Goal: Task Accomplishment & Management: Use online tool/utility

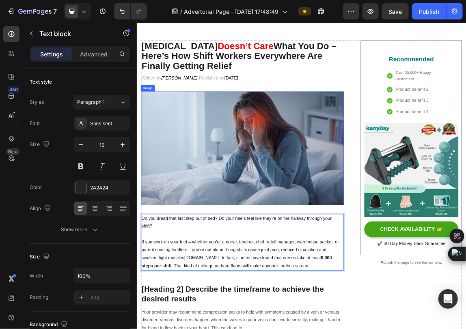
scroll to position [45, 0]
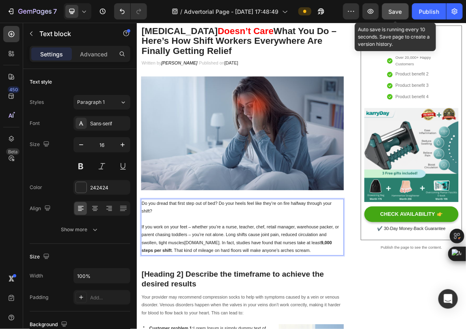
click at [394, 11] on span "Save" at bounding box center [395, 11] width 13 height 7
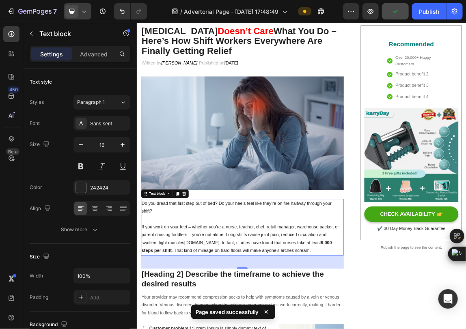
click at [80, 11] on icon at bounding box center [84, 11] width 8 height 8
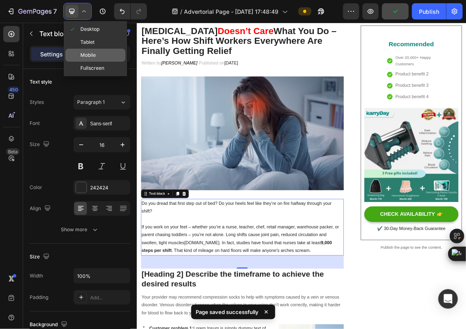
click at [88, 51] on span "Mobile" at bounding box center [87, 55] width 15 height 8
type input "14"
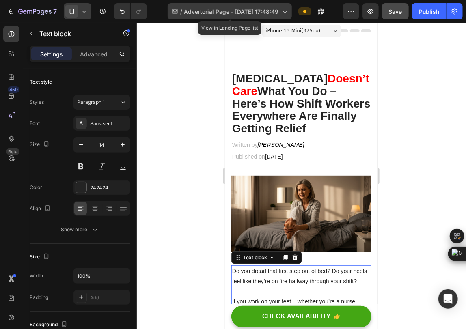
click at [267, 17] on div "/ Advertorial Page - [DATE] 17:48:49" at bounding box center [230, 11] width 124 height 16
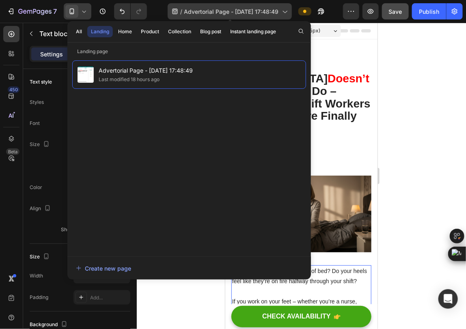
click at [267, 17] on div "/ Advertorial Page - [DATE] 17:48:49" at bounding box center [230, 11] width 124 height 16
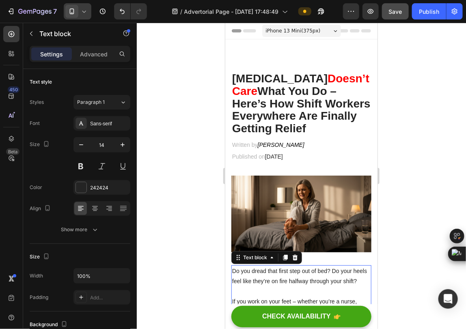
click at [78, 13] on span at bounding box center [71, 11] width 13 height 13
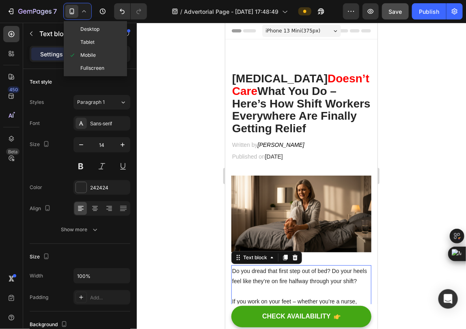
click at [191, 172] on div at bounding box center [301, 176] width 329 height 307
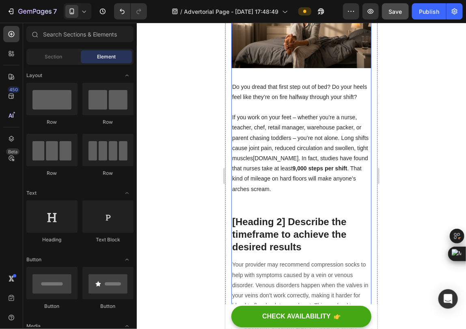
scroll to position [135, 0]
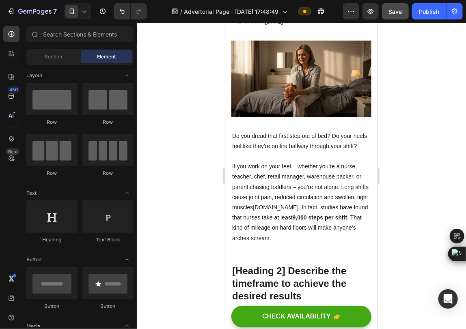
click at [87, 9] on icon at bounding box center [84, 11] width 8 height 8
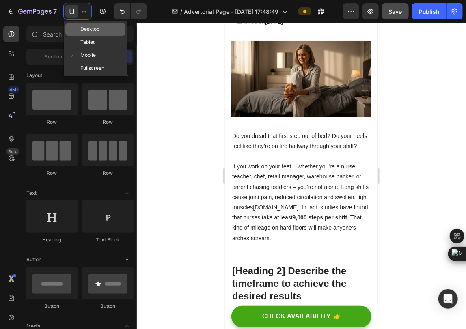
click at [97, 30] on span "Desktop" at bounding box center [89, 29] width 19 height 8
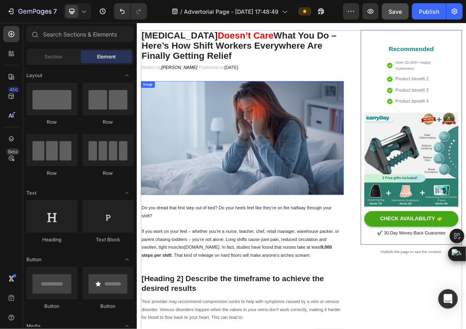
scroll to position [32, 0]
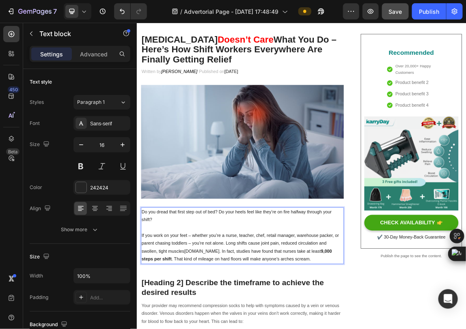
drag, startPoint x: 209, startPoint y: 370, endPoint x: 268, endPoint y: 375, distance: 59.5
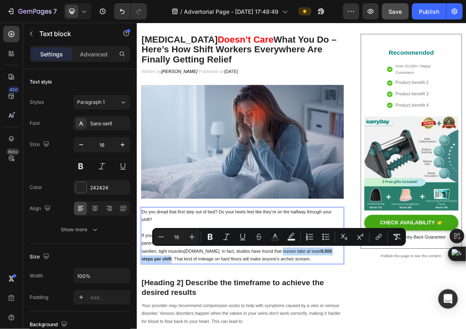
drag, startPoint x: 207, startPoint y: 370, endPoint x: 374, endPoint y: 362, distance: 167.2
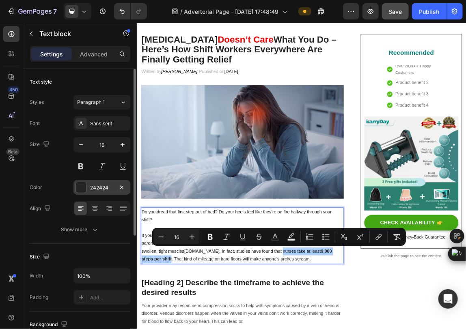
click at [100, 189] on div "242424" at bounding box center [102, 187] width 24 height 7
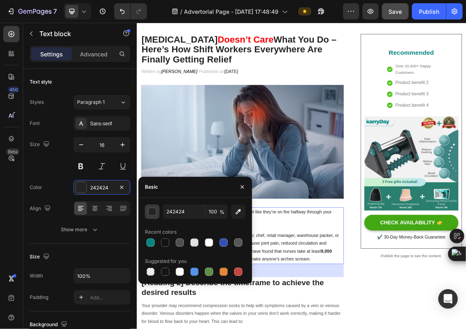
click at [152, 212] on div "button" at bounding box center [153, 212] width 8 height 8
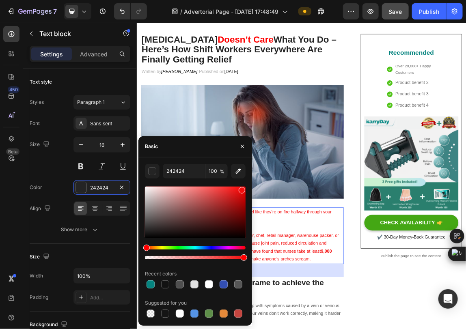
drag, startPoint x: 221, startPoint y: 215, endPoint x: 242, endPoint y: 188, distance: 33.6
click at [242, 188] on div at bounding box center [195, 213] width 101 height 52
type input "F40C0C"
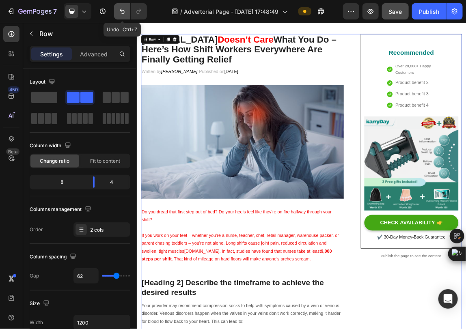
click at [119, 11] on icon "Undo/Redo" at bounding box center [122, 11] width 8 height 8
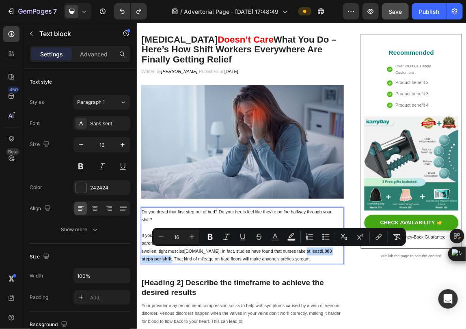
drag, startPoint x: 206, startPoint y: 370, endPoint x: 409, endPoint y: 362, distance: 203.7
click at [275, 239] on rect "Editor contextual toolbar" at bounding box center [276, 240] width 8 height 2
type input "242424"
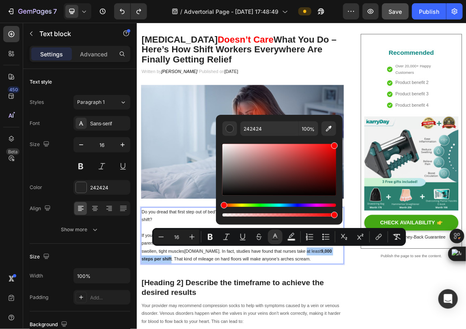
drag, startPoint x: 326, startPoint y: 160, endPoint x: 338, endPoint y: 138, distance: 25.5
click at [338, 138] on div "242424 100 %" at bounding box center [279, 167] width 127 height 104
type input "FF0000"
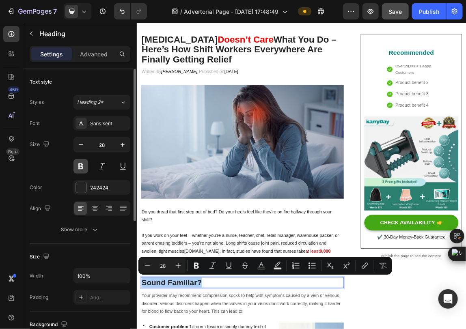
click at [86, 167] on button at bounding box center [81, 166] width 15 height 15
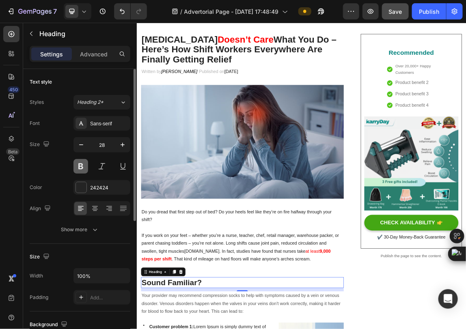
click at [81, 167] on button at bounding box center [81, 166] width 15 height 15
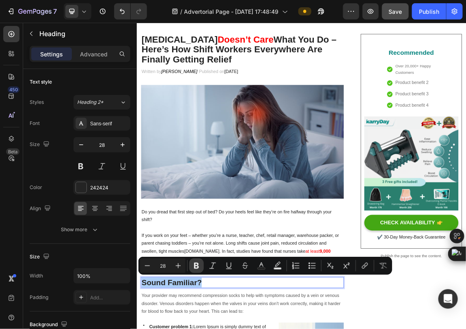
click at [196, 264] on icon "Editor contextual toolbar" at bounding box center [197, 266] width 8 height 8
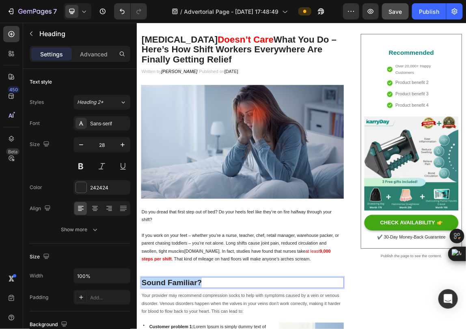
drag, startPoint x: 153, startPoint y: 414, endPoint x: 146, endPoint y: 414, distance: 7.3
drag, startPoint x: 170, startPoint y: 406, endPoint x: 161, endPoint y: 404, distance: 9.2
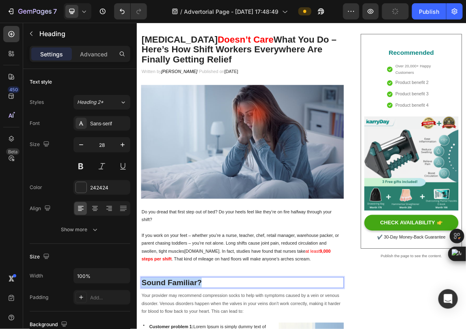
drag, startPoint x: 145, startPoint y: 404, endPoint x: 244, endPoint y: 405, distance: 99.1
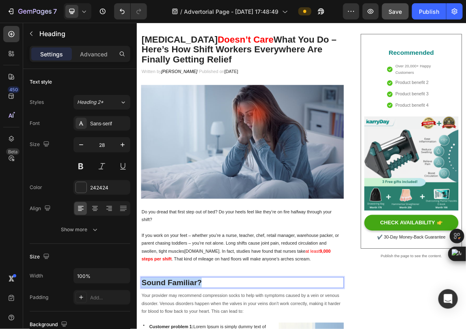
drag, startPoint x: 232, startPoint y: 405, endPoint x: 270, endPoint y: 302, distance: 109.6
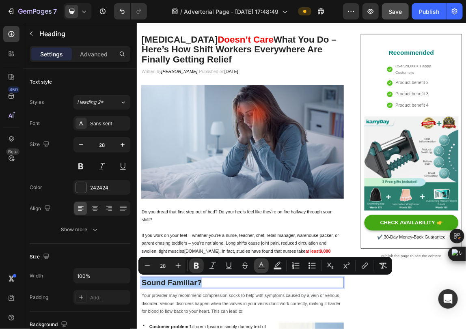
click at [263, 267] on icon "Editor contextual toolbar" at bounding box center [262, 266] width 8 height 8
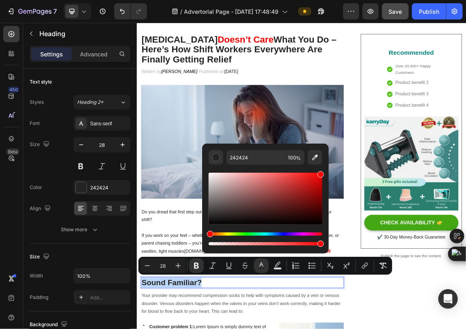
type input "FF0000"
drag, startPoint x: 306, startPoint y: 206, endPoint x: 325, endPoint y: 165, distance: 44.9
click at [325, 165] on div "FF0000 100 %" at bounding box center [265, 196] width 127 height 104
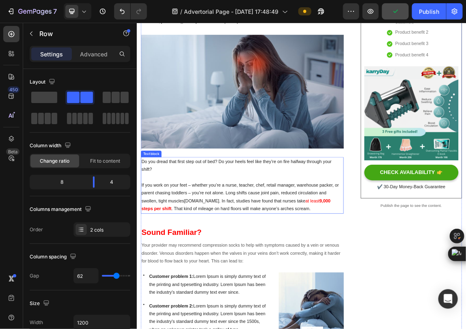
scroll to position [123, 0]
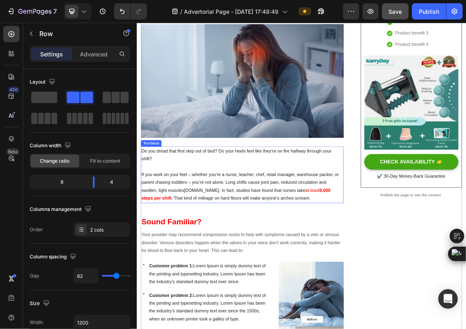
click at [207, 282] on p "If you work on your feet – whether you’re a nurse, teacher, chef, retail manage…" at bounding box center [292, 265] width 299 height 47
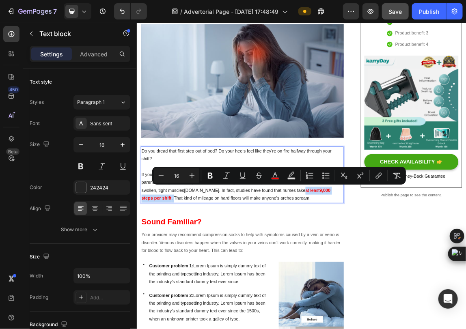
drag, startPoint x: 207, startPoint y: 279, endPoint x: 407, endPoint y: 266, distance: 200.7
click at [407, 266] on p "If you work on your feet – whether you’re a nurse, teacher, chef, retail manage…" at bounding box center [292, 265] width 299 height 47
click at [277, 173] on icon "Editor contextual toolbar" at bounding box center [275, 176] width 8 height 8
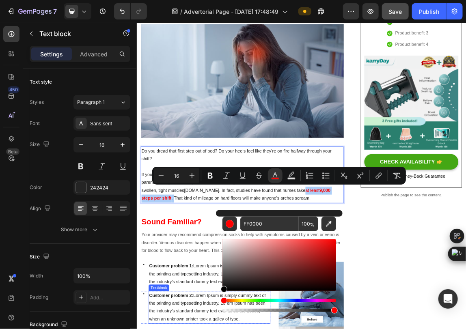
drag, startPoint x: 410, startPoint y: 287, endPoint x: 247, endPoint y: 424, distance: 213.4
type input "000000"
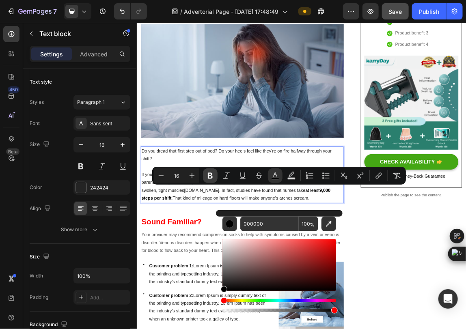
click at [209, 173] on icon "Editor contextual toolbar" at bounding box center [210, 176] width 5 height 6
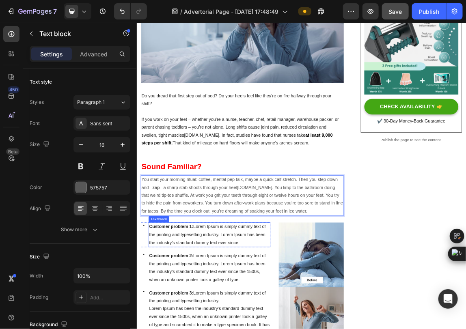
scroll to position [213, 0]
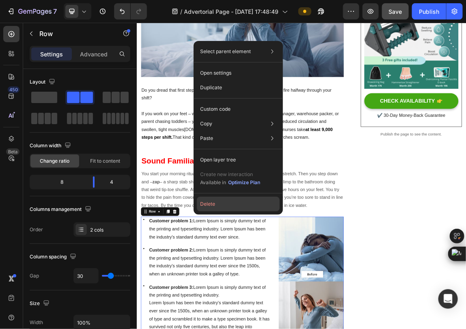
click at [233, 203] on button "Delete" at bounding box center [238, 204] width 83 height 15
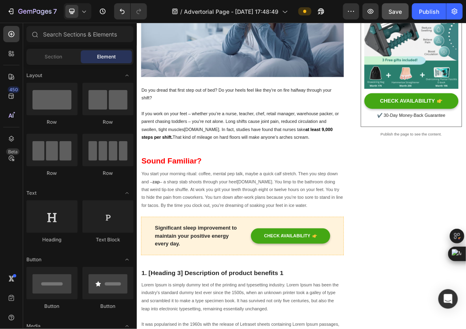
click at [88, 10] on icon at bounding box center [84, 11] width 8 height 8
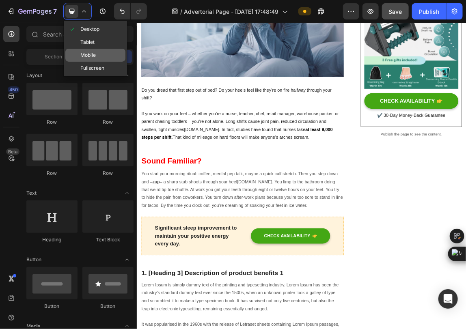
click at [90, 54] on span "Mobile" at bounding box center [87, 55] width 15 height 8
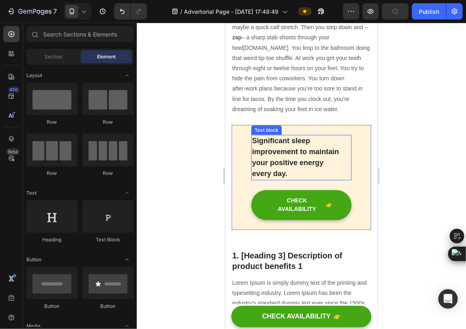
scroll to position [392, 0]
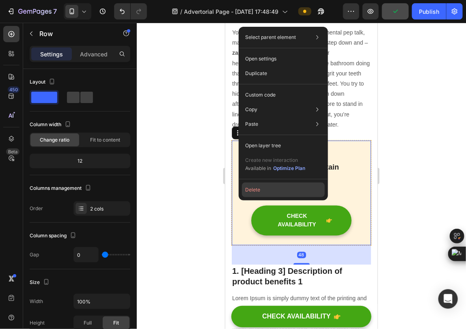
click at [256, 193] on button "Delete" at bounding box center [283, 190] width 83 height 15
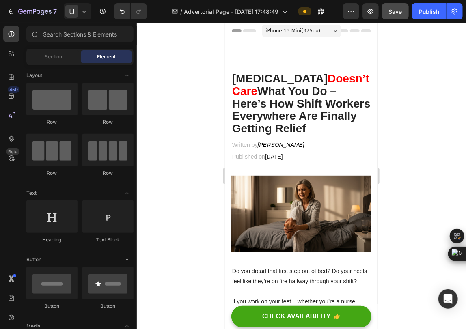
scroll to position [316, 0]
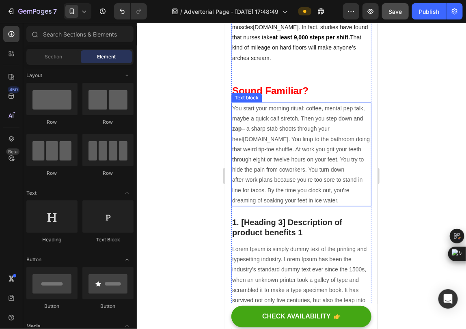
click at [321, 144] on p "You start your morning ritual: coffee, mental pep talk, maybe a quick calf stre…" at bounding box center [301, 154] width 139 height 102
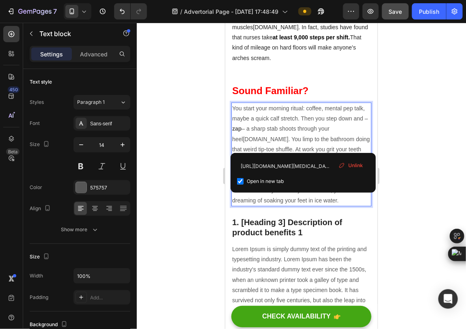
drag, startPoint x: 303, startPoint y: 145, endPoint x: 243, endPoint y: 143, distance: 59.7
click at [243, 143] on p "You start your morning ritual: coffee, mental pep talk, maybe a quick calf stre…" at bounding box center [301, 154] width 139 height 102
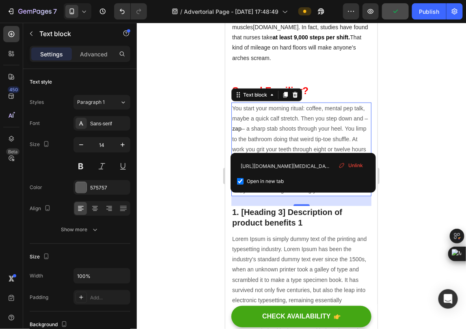
click at [409, 171] on div at bounding box center [301, 176] width 329 height 307
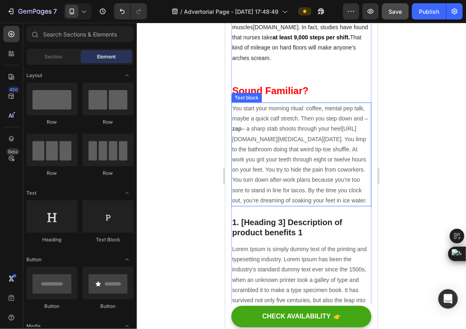
click at [324, 197] on p "You start your morning ritual: coffee, mental pep talk, maybe a quick calf stre…" at bounding box center [301, 154] width 139 height 102
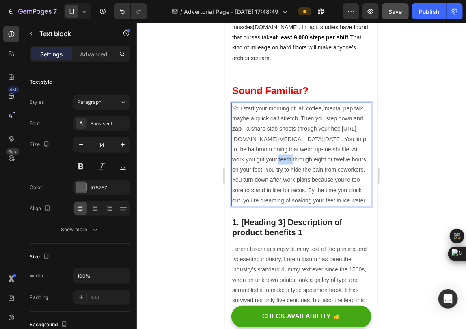
click at [324, 197] on p "You start your morning ritual: coffee, mental pep talk, maybe a quick calf stre…" at bounding box center [301, 154] width 139 height 102
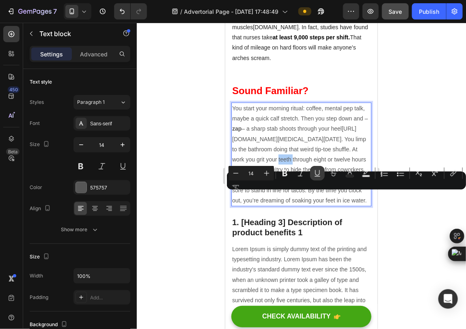
click at [314, 173] on icon "Editor contextual toolbar" at bounding box center [318, 173] width 8 height 8
click at [308, 206] on p "You start your morning ritual: coffee, mental pep talk, maybe a quick calf stre…" at bounding box center [301, 154] width 139 height 102
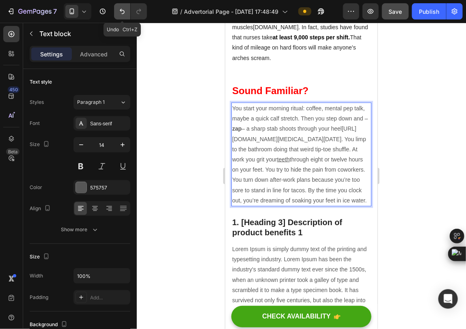
click at [123, 15] on icon "Undo/Redo" at bounding box center [122, 11] width 8 height 8
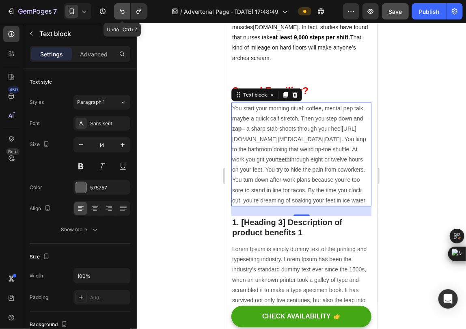
click at [123, 15] on icon "Undo/Redo" at bounding box center [122, 11] width 8 height 8
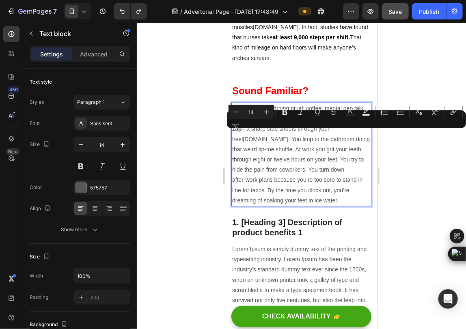
click at [288, 142] on link "[DOMAIN_NAME]" at bounding box center [265, 139] width 45 height 6
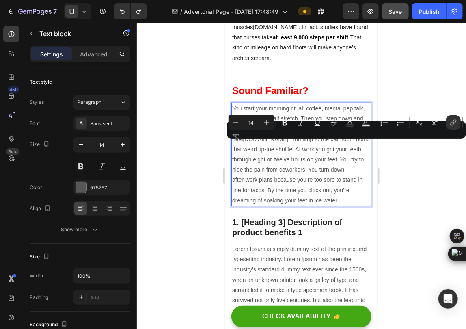
drag, startPoint x: 307, startPoint y: 144, endPoint x: 243, endPoint y: 145, distance: 63.4
click at [243, 145] on p "You start your morning ritual: coffee, mental pep talk, maybe a quick calf stre…" at bounding box center [301, 154] width 139 height 102
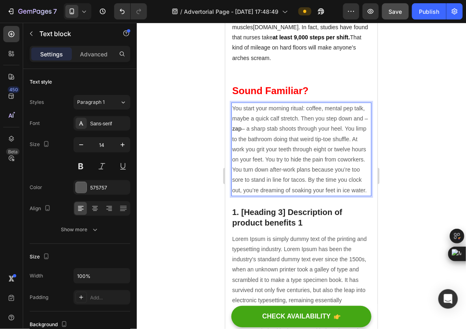
click at [342, 176] on p "You start your morning ritual: coffee, mental pep talk, maybe a quick calf stre…" at bounding box center [301, 149] width 139 height 92
drag, startPoint x: 279, startPoint y: 136, endPoint x: 244, endPoint y: 145, distance: 35.7
click at [244, 145] on p "You start your morning ritual: coffee, mental pep talk, maybe a quick calf stre…" at bounding box center [301, 149] width 139 height 92
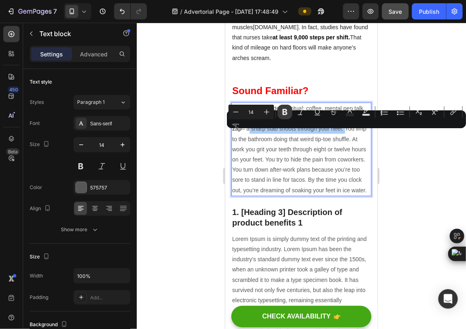
click at [284, 110] on icon "Editor contextual toolbar" at bounding box center [285, 112] width 8 height 8
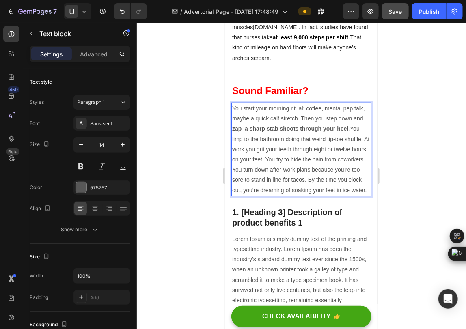
click at [261, 145] on p "You start your morning ritual: coffee, mental pep talk, maybe a quick calf stre…" at bounding box center [301, 149] width 139 height 92
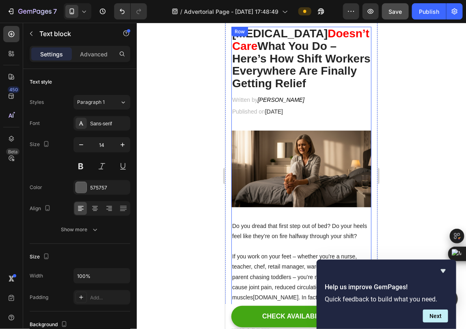
scroll to position [0, 0]
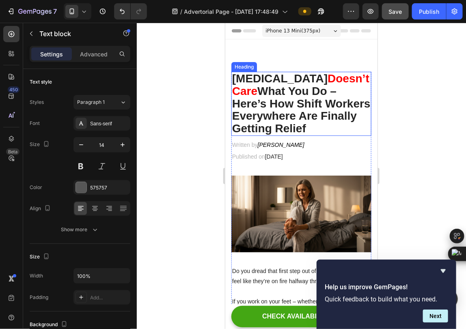
click at [304, 104] on h2 "[MEDICAL_DATA] Doesn’t Care What You Do – Here’s How Shift Workers Everywhere A…" at bounding box center [301, 103] width 140 height 64
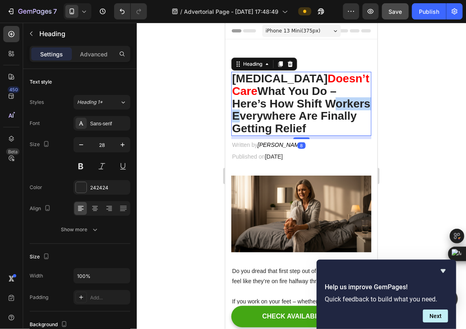
click at [304, 104] on h2 "[MEDICAL_DATA] Doesn’t Care What You Do – Here’s How Shift Workers Everywhere A…" at bounding box center [301, 103] width 140 height 64
click at [304, 104] on p "[MEDICAL_DATA] Doesn’t Care What You Do – Here’s How Shift Workers Everywhere A…" at bounding box center [301, 103] width 139 height 63
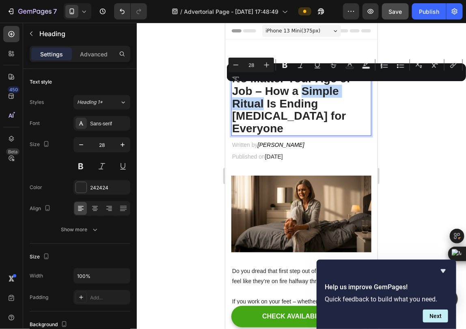
drag, startPoint x: 308, startPoint y: 90, endPoint x: 264, endPoint y: 105, distance: 46.0
click at [264, 105] on p "No Matter Your Age or Job – How a Simple Ritual Is Ending [MEDICAL_DATA] for Ev…" at bounding box center [301, 103] width 139 height 63
click at [350, 69] on rect "Editor contextual toolbar" at bounding box center [351, 68] width 8 height 2
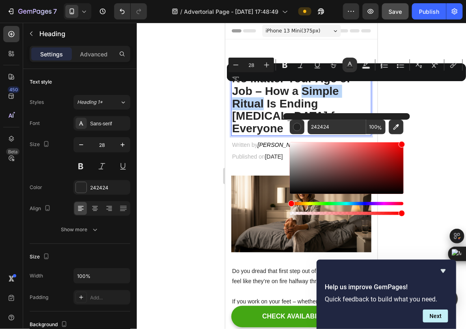
drag, startPoint x: 379, startPoint y: 161, endPoint x: 409, endPoint y: 143, distance: 34.6
click at [409, 143] on div "242424 100 %" at bounding box center [347, 165] width 127 height 104
type input "FC0000"
click at [354, 90] on p "No Matter Your Age or Job – How a Simple Ritual Is Ending [MEDICAL_DATA] for Ev…" at bounding box center [301, 103] width 139 height 63
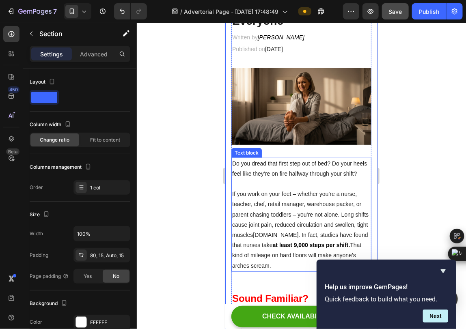
scroll to position [107, 0]
click at [287, 159] on p "Do you dread that first step out of bed? Do your heels feel like they’re on fir…" at bounding box center [301, 169] width 139 height 20
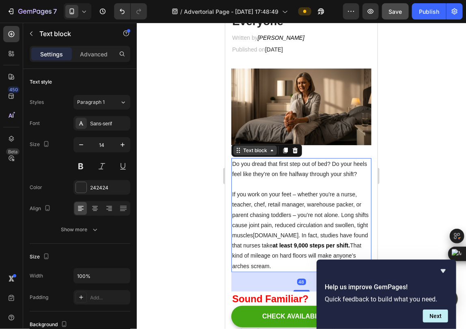
click at [272, 145] on div "Text block" at bounding box center [254, 150] width 43 height 10
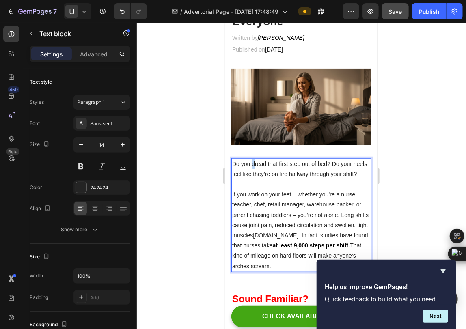
drag, startPoint x: 298, startPoint y: 153, endPoint x: 253, endPoint y: 152, distance: 44.7
click at [253, 159] on p "Do you dread that first step out of bed? Do your heels feel like they’re on fir…" at bounding box center [301, 169] width 139 height 20
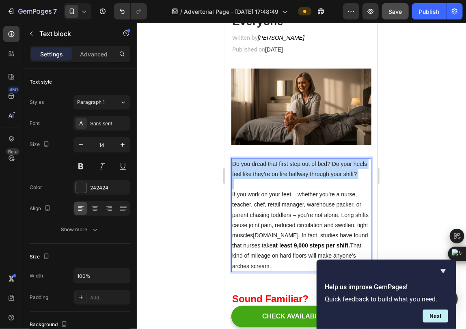
click at [253, 159] on p "Do you dread that first step out of bed? Do your heels feel like they’re on fir…" at bounding box center [301, 169] width 139 height 20
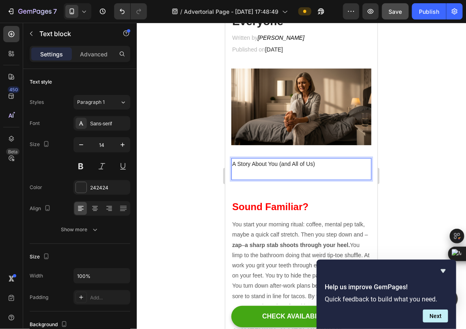
click at [253, 159] on p "A Story About You (and All of Us)" at bounding box center [301, 164] width 139 height 10
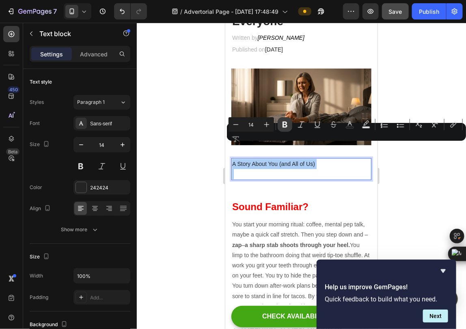
click at [284, 124] on icon "Editor contextual toolbar" at bounding box center [285, 125] width 5 height 6
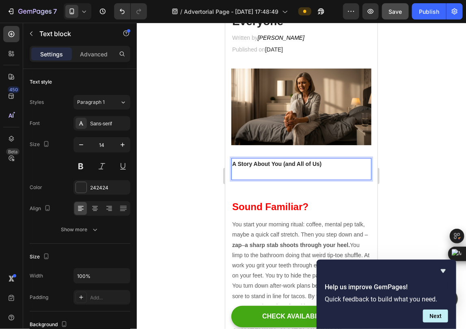
click at [269, 159] on p "A Story About You (and All of Us)" at bounding box center [301, 164] width 139 height 10
click at [267, 160] on strong "A Story About You (and All of Us)" at bounding box center [276, 163] width 89 height 6
drag, startPoint x: 273, startPoint y: 145, endPoint x: 291, endPoint y: 149, distance: 18.7
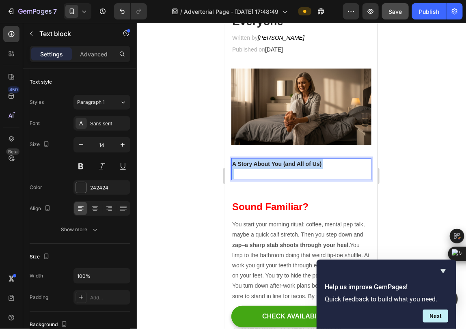
click at [291, 160] on strong "A Story About You (and All of Us)" at bounding box center [276, 163] width 89 height 6
click at [297, 169] on p "Rich Text Editor. Editing area: main" at bounding box center [301, 174] width 139 height 10
drag, startPoint x: 322, startPoint y: 147, endPoint x: 232, endPoint y: 145, distance: 90.2
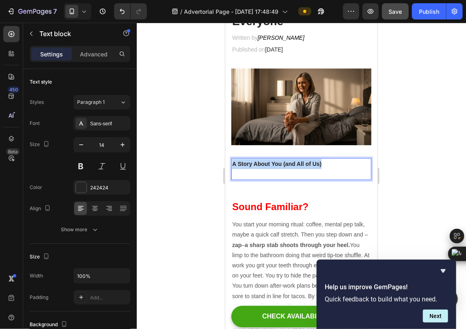
click at [232, 159] on p "A Story About You (and All of Us)" at bounding box center [301, 164] width 139 height 10
click at [238, 160] on strong "A Story About You (and All of Us)" at bounding box center [276, 163] width 89 height 6
drag, startPoint x: 233, startPoint y: 146, endPoint x: 323, endPoint y: 147, distance: 89.4
click at [271, 169] on p "Rich Text Editor. Editing area: main" at bounding box center [301, 174] width 139 height 10
click at [249, 169] on p "Rich Text Editor. Editing area: main" at bounding box center [301, 174] width 139 height 10
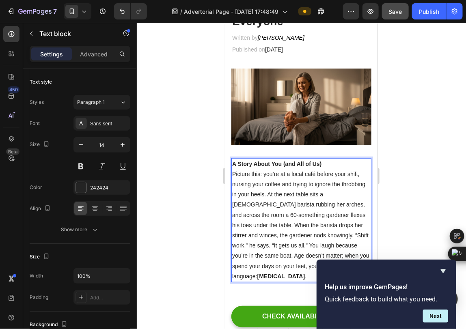
click at [292, 176] on p "Picture this: you’re at a local café before your shift, nursing your coffee and…" at bounding box center [301, 225] width 139 height 113
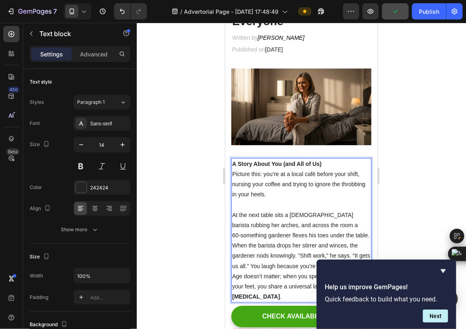
click at [336, 221] on p "At the next table sits a [DEMOGRAPHIC_DATA] barista rubbing her arches, and acr…" at bounding box center [301, 256] width 139 height 92
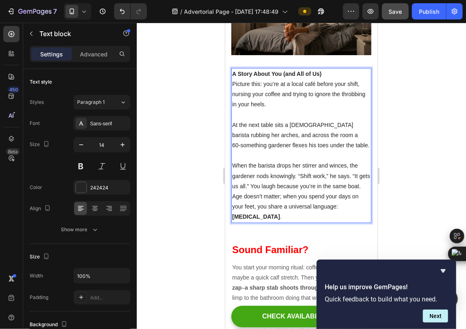
scroll to position [198, 0]
click at [246, 180] on p "When the barista drops her stirrer and winces, the gardener nods knowingly. “Sh…" at bounding box center [301, 190] width 139 height 61
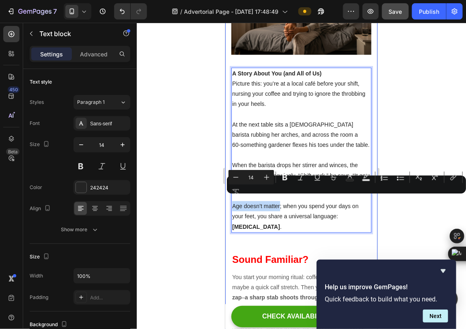
drag, startPoint x: 280, startPoint y: 202, endPoint x: 227, endPoint y: 204, distance: 52.4
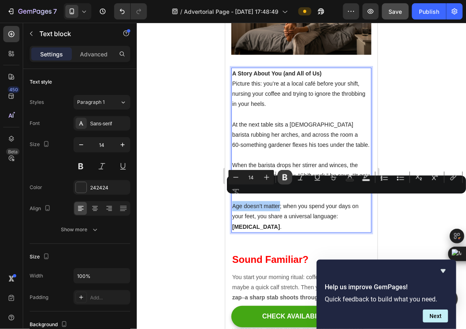
click at [281, 176] on icon "Editor contextual toolbar" at bounding box center [285, 177] width 8 height 8
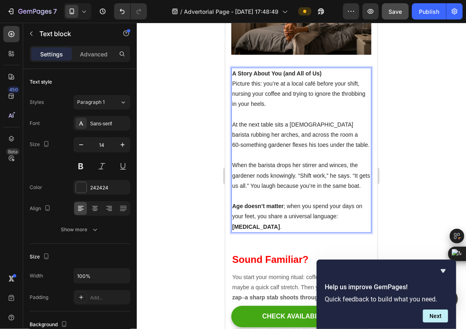
click at [290, 204] on p "Age doesn’t matter ; when you spend your days on your feet, you share a univers…" at bounding box center [301, 216] width 139 height 31
click at [302, 218] on p "Age doesn’t matter ; when you spend your days on your feet, you share a univers…" at bounding box center [301, 216] width 139 height 31
drag, startPoint x: 335, startPoint y: 225, endPoint x: 340, endPoint y: 208, distance: 17.4
click at [340, 208] on p "Age doesn’t matter ; when you spend your days on your feet, you share a univers…" at bounding box center [301, 216] width 139 height 31
click at [280, 223] on strong "[MEDICAL_DATA]" at bounding box center [256, 226] width 48 height 6
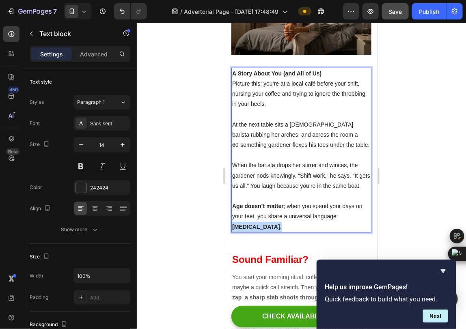
drag, startPoint x: 339, startPoint y: 209, endPoint x: 247, endPoint y: 218, distance: 92.3
click at [247, 218] on p "Age doesn’t matter ; when you spend your days on your feet, you share a univers…" at bounding box center [301, 216] width 139 height 31
drag, startPoint x: 236, startPoint y: 218, endPoint x: 262, endPoint y: 227, distance: 27.6
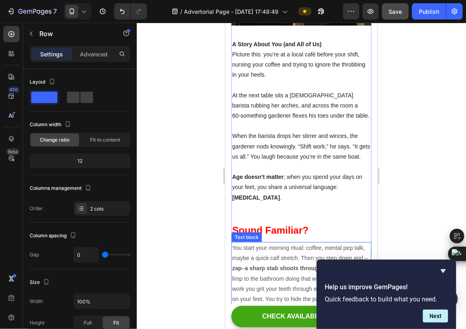
scroll to position [243, 0]
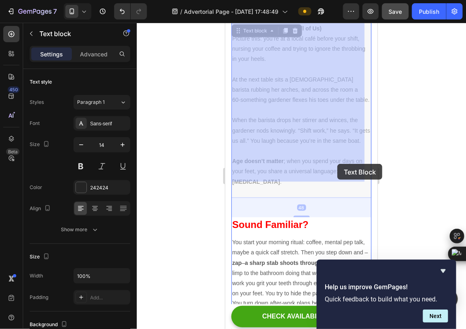
drag, startPoint x: 243, startPoint y: 176, endPoint x: 337, endPoint y: 164, distance: 94.6
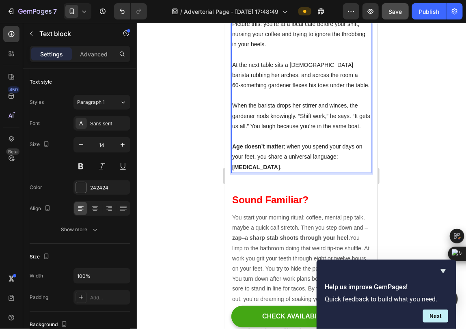
scroll to position [260, 0]
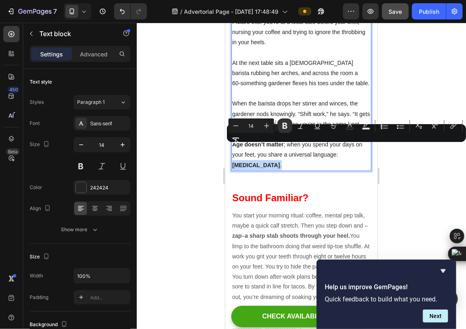
drag, startPoint x: 245, startPoint y: 161, endPoint x: 340, endPoint y: 152, distance: 95.1
click at [340, 152] on p "Age doesn’t matter ; when you spend your days on your feet, you share a univers…" at bounding box center [301, 154] width 139 height 31
click at [354, 126] on icon "Editor contextual toolbar" at bounding box center [350, 126] width 8 height 8
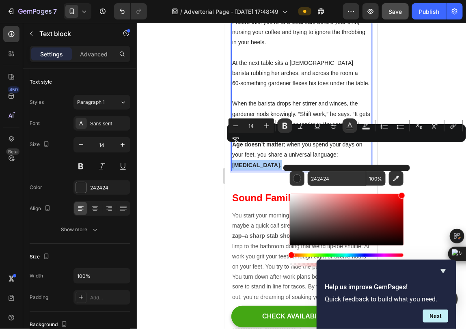
drag, startPoint x: 373, startPoint y: 206, endPoint x: 416, endPoint y: 190, distance: 46.0
click at [416, 0] on body "7 / Advertorial Page - [DATE] 17:48:49 Preview Save Publish 450 Beta Sections(1…" at bounding box center [233, 0] width 466 height 0
type input "FF0000"
click at [360, 145] on div "Minus 14 Plus Bold Italic Underline Strikethrough color Text Background Color N…" at bounding box center [347, 133] width 236 height 29
click at [327, 159] on p "Age doesn’t matter ; when you spend your days on your feet, you share a univers…" at bounding box center [301, 154] width 139 height 31
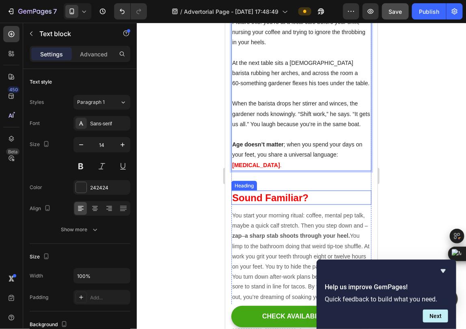
scroll to position [169, 0]
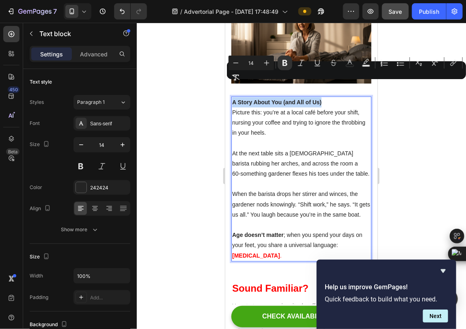
drag, startPoint x: 322, startPoint y: 86, endPoint x: 233, endPoint y: 85, distance: 89.0
click at [233, 97] on p "A Story About You (and All of Us)" at bounding box center [301, 102] width 139 height 10
click at [266, 58] on button "Plus" at bounding box center [267, 63] width 15 height 15
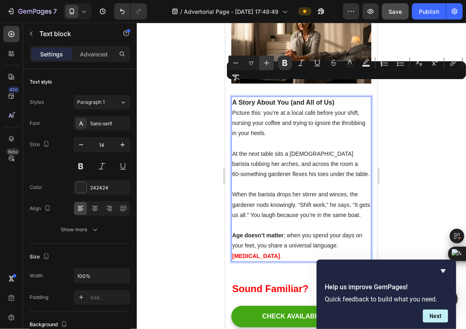
click at [266, 58] on button "Plus" at bounding box center [267, 63] width 15 height 15
type input "18"
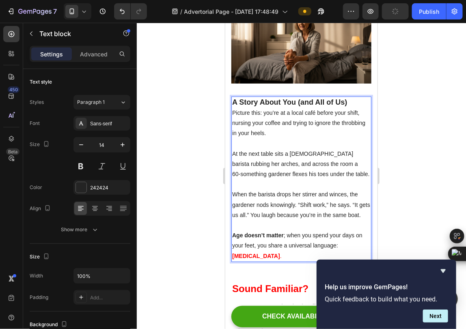
click at [347, 108] on p "Picture this: you’re at a local café before your shift, nursing your coffee and…" at bounding box center [301, 123] width 139 height 31
click at [348, 97] on p "A Story About You (and All of Us)" at bounding box center [301, 102] width 139 height 11
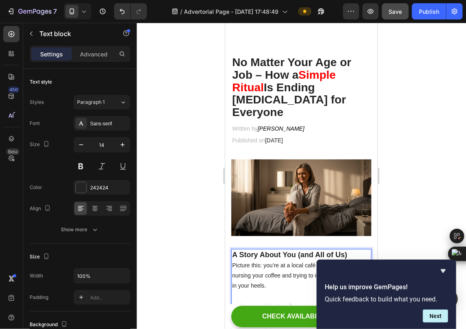
scroll to position [0, 0]
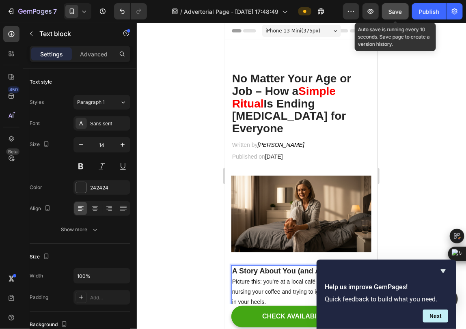
click at [396, 10] on span "Save" at bounding box center [395, 11] width 13 height 7
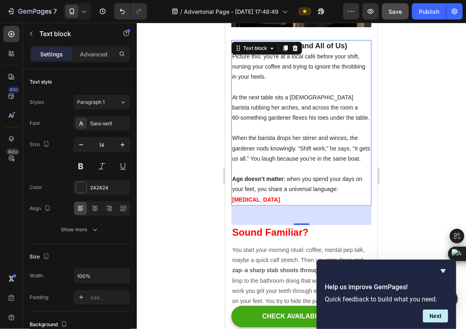
scroll to position [135, 0]
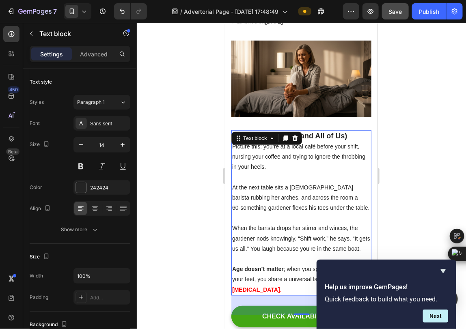
click at [292, 223] on p "When the barista drops her stirrer and winces, the gardener nods knowingly. “Sh…" at bounding box center [301, 238] width 139 height 31
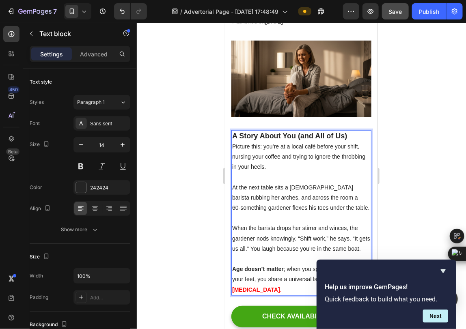
click at [322, 132] on strong "A Story About You (and All of Us)" at bounding box center [289, 136] width 115 height 8
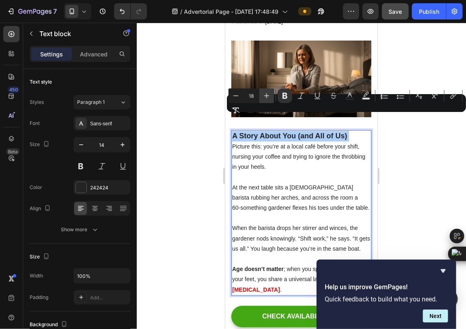
click at [271, 97] on icon "Editor contextual toolbar" at bounding box center [267, 96] width 8 height 8
type input "19"
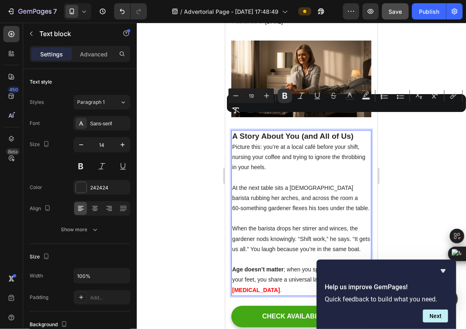
click at [308, 172] on p "Rich Text Editor. Editing area: main" at bounding box center [301, 177] width 139 height 10
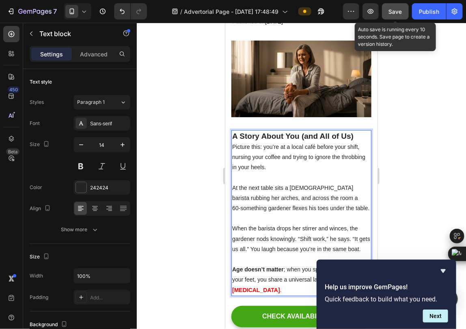
click at [399, 7] on div "Save" at bounding box center [395, 11] width 13 height 9
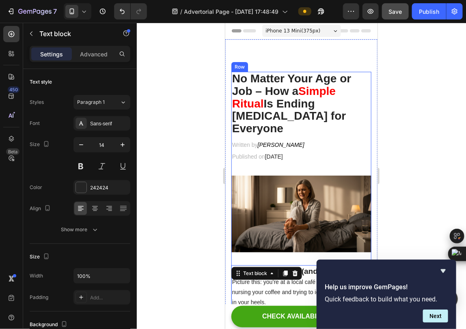
scroll to position [90, 0]
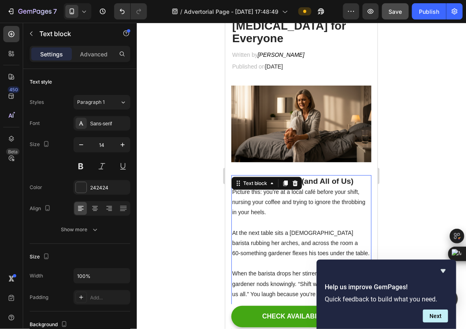
click at [331, 187] on p "Picture this: you’re at a local café before your shift, nursing your coffee and…" at bounding box center [301, 202] width 139 height 31
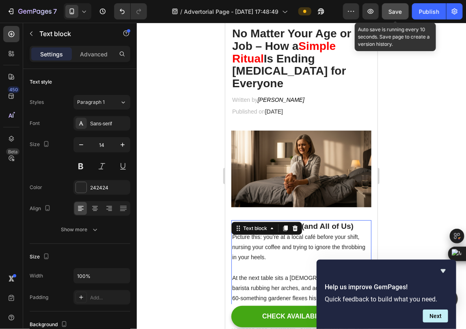
click at [395, 13] on span "Save" at bounding box center [395, 11] width 13 height 7
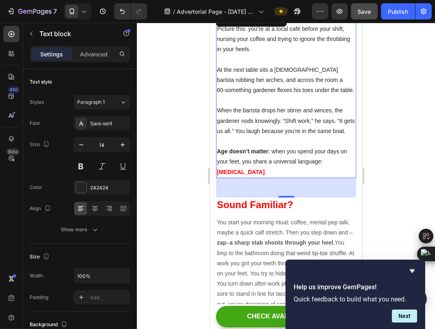
scroll to position [254, 0]
click at [281, 195] on div at bounding box center [286, 196] width 16 height 2
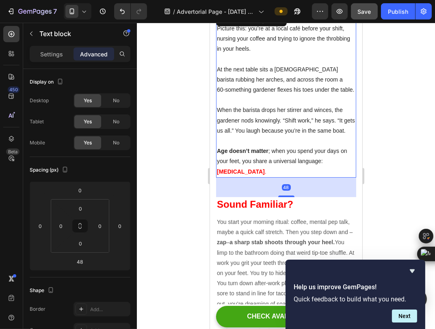
click at [385, 61] on div at bounding box center [286, 176] width 298 height 307
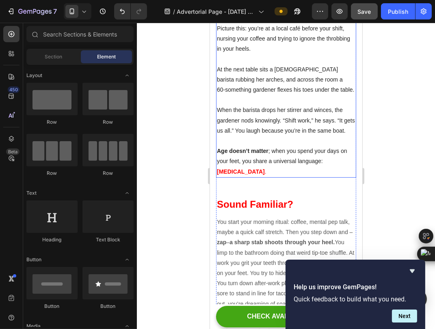
click at [86, 7] on icon at bounding box center [84, 11] width 8 height 8
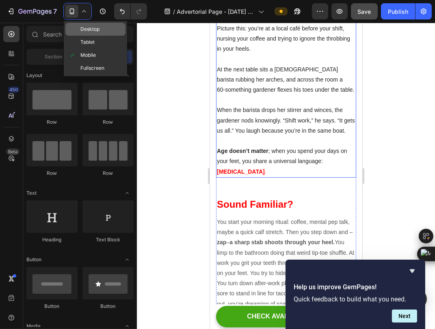
click at [84, 32] on span "Desktop" at bounding box center [89, 29] width 19 height 8
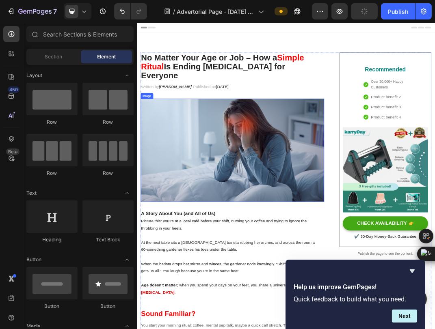
click at [246, 213] on img at bounding box center [293, 231] width 300 height 169
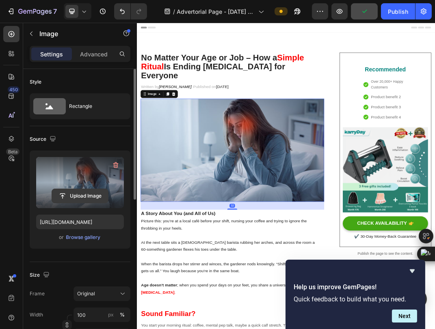
click at [82, 195] on input "file" at bounding box center [80, 196] width 56 height 14
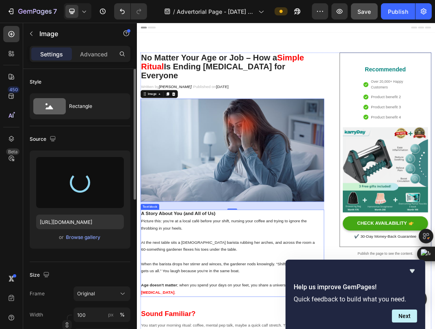
type input "[URL][DOMAIN_NAME]"
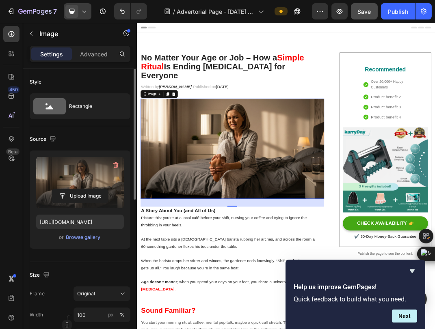
click at [83, 5] on div at bounding box center [78, 11] width 28 height 16
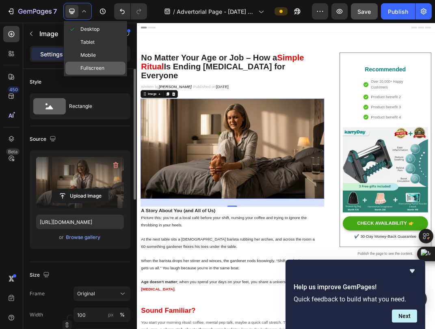
click at [94, 66] on span "Fullscreen" at bounding box center [92, 68] width 24 height 8
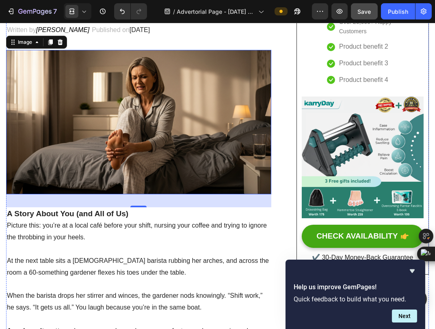
scroll to position [90, 0]
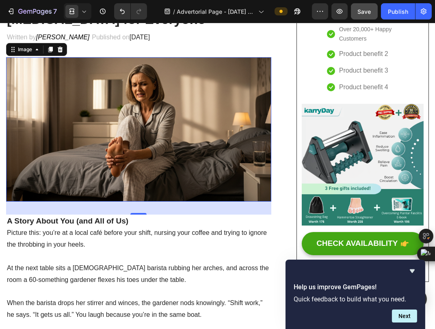
click at [84, 10] on icon at bounding box center [84, 11] width 8 height 8
click at [319, 9] on icon "button" at bounding box center [320, 11] width 8 height 8
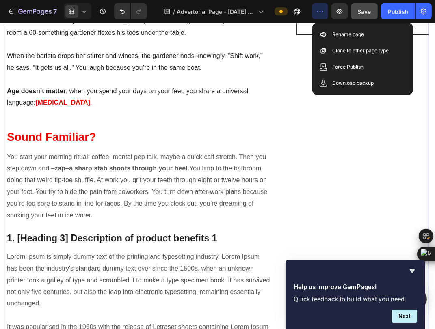
scroll to position [339, 0]
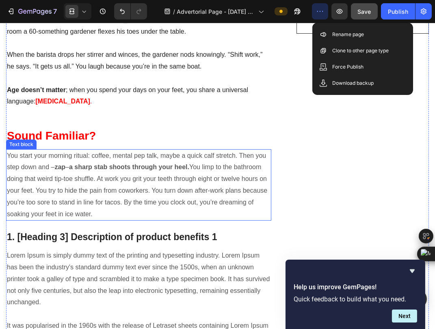
click at [80, 179] on p "You start your morning ritual: coffee, mental pep talk, maybe a quick calf stre…" at bounding box center [139, 185] width 264 height 70
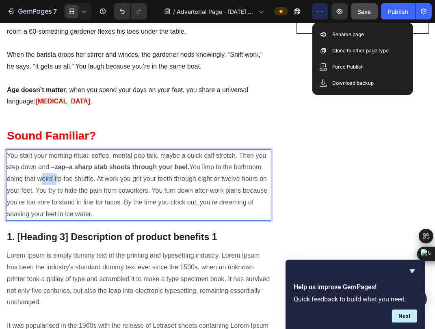
click at [73, 174] on p "You start your morning ritual: coffee, mental pep talk, maybe a quick calf stre…" at bounding box center [139, 185] width 264 height 70
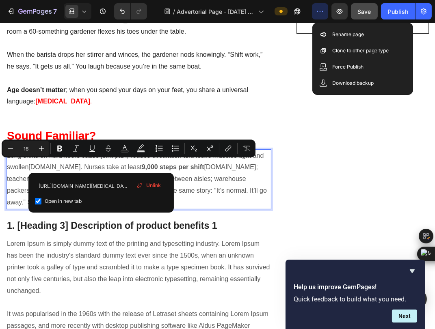
drag, startPoint x: 101, startPoint y: 167, endPoint x: 48, endPoint y: 169, distance: 52.9
click at [48, 169] on p "Long shifts on hard floors cause joint pain, reduce circulation and leave muscl…" at bounding box center [139, 179] width 264 height 58
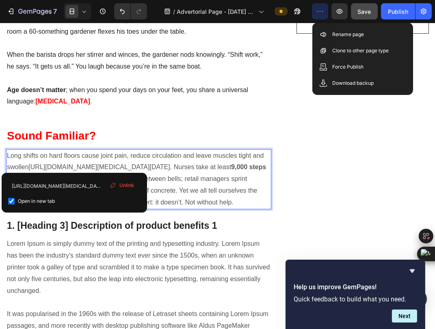
click at [78, 162] on p "Long shifts on hard floors cause joint pain, reduce circulation and leave muscl…" at bounding box center [139, 179] width 264 height 58
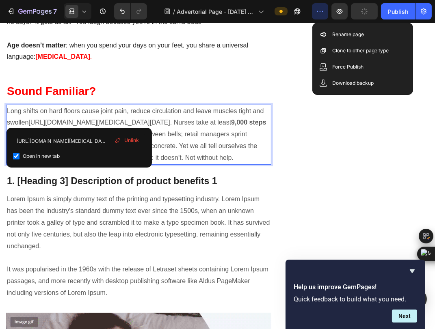
scroll to position [384, 0]
click at [203, 139] on p "Long shifts on hard floors cause joint pain, reduce circulation and leave muscl…" at bounding box center [139, 134] width 264 height 58
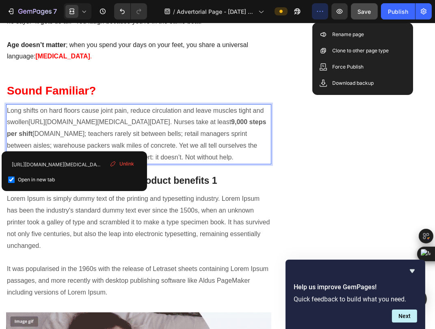
drag, startPoint x: 64, startPoint y: 144, endPoint x: 57, endPoint y: 137, distance: 9.8
click at [57, 137] on p "Long shifts on hard floors cause joint pain, reduce circulation and leave muscl…" at bounding box center [139, 134] width 264 height 58
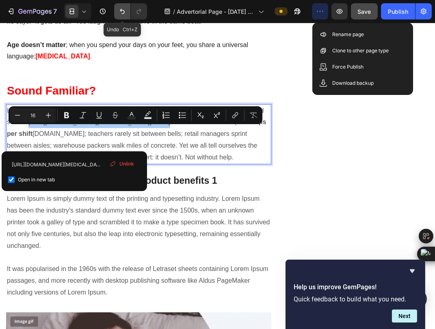
click at [121, 15] on icon "Undo/Redo" at bounding box center [122, 11] width 8 height 8
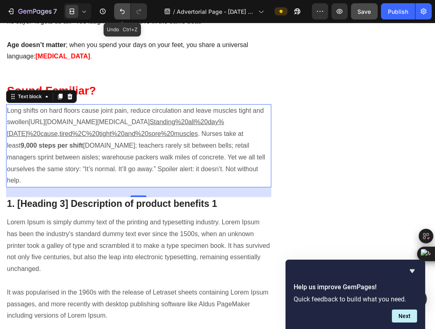
click at [121, 15] on icon "Undo/Redo" at bounding box center [122, 11] width 8 height 8
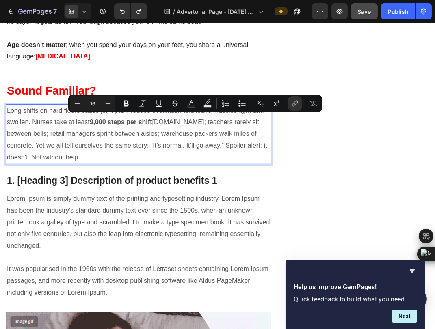
drag, startPoint x: 153, startPoint y: 120, endPoint x: 236, endPoint y: 124, distance: 83.0
click at [236, 124] on p "Long shifts on hard floors cause joint pain, reduce circulation and leave muscl…" at bounding box center [139, 134] width 264 height 58
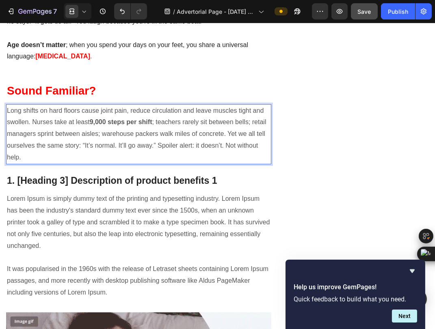
click at [217, 157] on p "Long shifts on hard floors cause joint pain, reduce circulation and leave muscl…" at bounding box center [139, 134] width 264 height 58
click at [245, 132] on p "Long shifts on hard floors cause joint pain, reduce circulation and leave muscl…" at bounding box center [139, 134] width 264 height 58
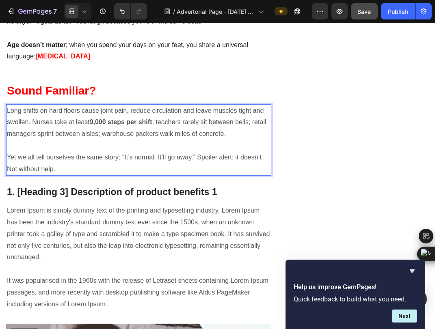
click at [31, 118] on p "Long shifts on hard floors cause joint pain, reduce circulation and leave muscl…" at bounding box center [139, 122] width 264 height 35
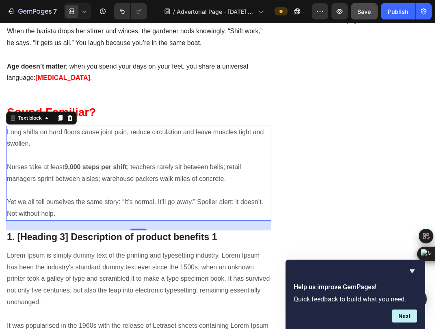
scroll to position [361, 0]
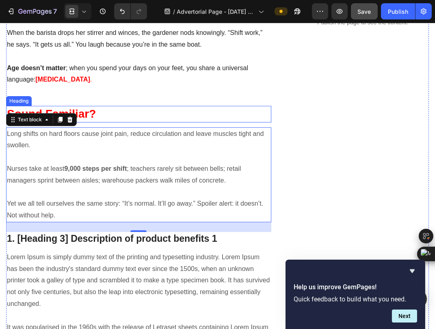
click at [81, 108] on strong "Sound Familiar?" at bounding box center [51, 114] width 89 height 13
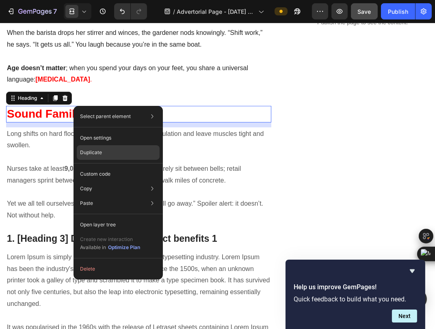
click at [91, 153] on p "Duplicate" at bounding box center [91, 152] width 22 height 7
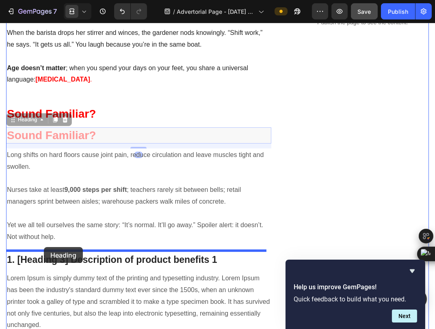
drag, startPoint x: 14, startPoint y: 117, endPoint x: 44, endPoint y: 247, distance: 133.4
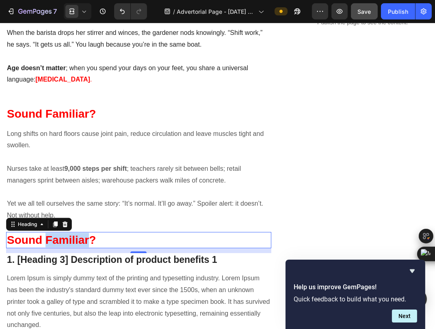
click at [68, 242] on strong "Sound Familiar?" at bounding box center [51, 240] width 89 height 13
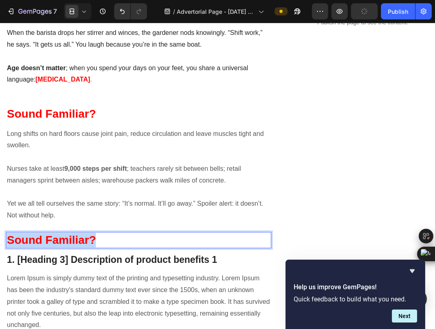
click at [67, 241] on strong "Sound Familiar?" at bounding box center [51, 240] width 89 height 13
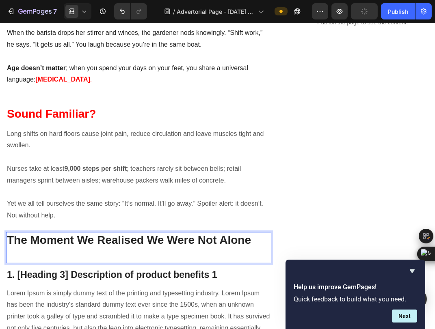
click at [72, 248] on p "Rich Text Editor. Editing area: main" at bounding box center [139, 255] width 264 height 15
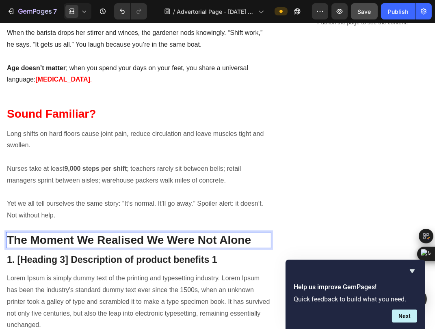
click at [74, 238] on p "The Moment We Realised We Were Not Alone" at bounding box center [139, 240] width 264 height 15
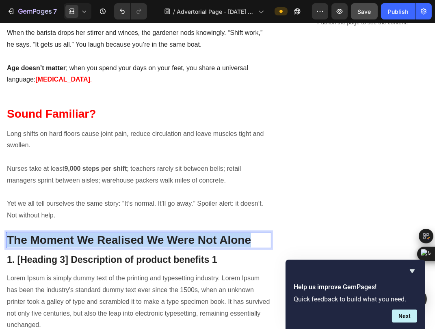
click at [74, 238] on p "The Moment We Realised We Were Not Alone" at bounding box center [139, 240] width 264 height 15
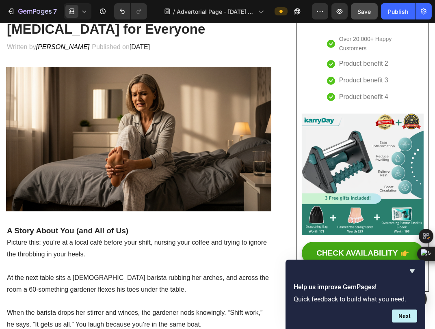
scroll to position [5, 0]
